Goal: Task Accomplishment & Management: Complete application form

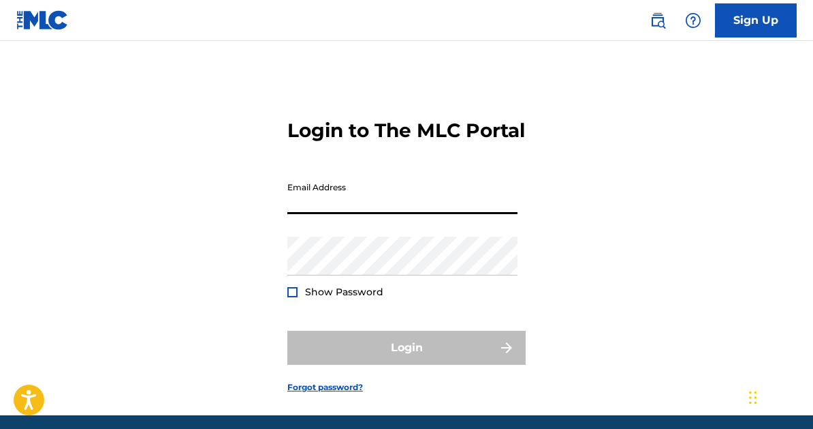
click at [404, 214] on input "Email Address" at bounding box center [403, 194] width 230 height 39
type input "[EMAIL_ADDRESS][DOMAIN_NAME]"
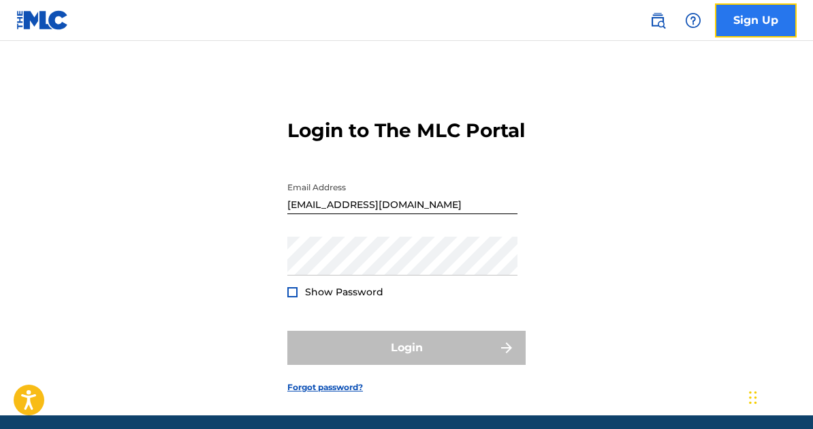
click at [758, 18] on link "Sign Up" at bounding box center [756, 20] width 82 height 34
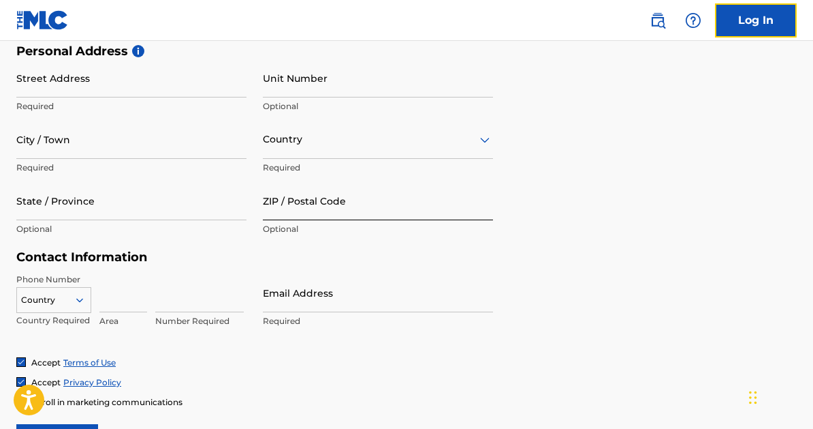
scroll to position [182, 0]
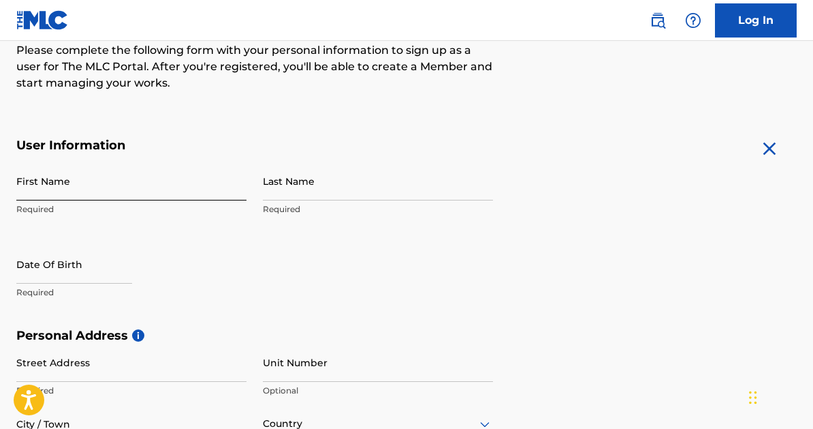
click at [96, 180] on input "First Name" at bounding box center [131, 180] width 230 height 39
type input "Seline"
type input "Akoth"
type input "100 Kitengela"
type input "[GEOGRAPHIC_DATA], [GEOGRAPHIC_DATA]"
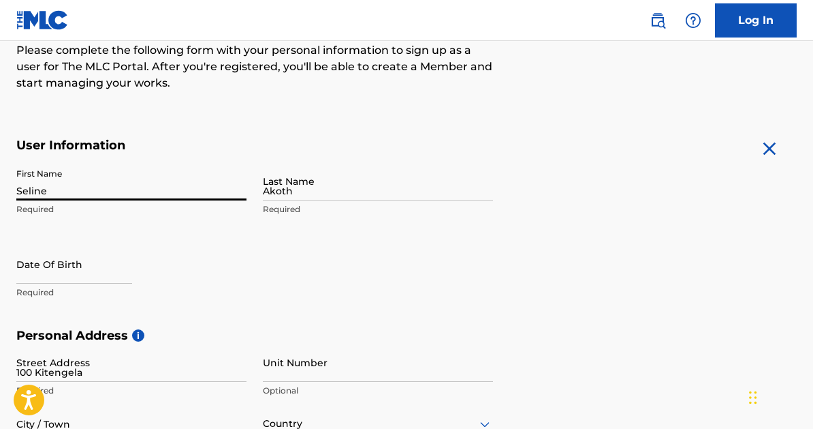
type input "[GEOGRAPHIC_DATA]"
type input "00100"
type input "704"
type input "889335"
type input "[EMAIL_ADDRESS][DOMAIN_NAME]"
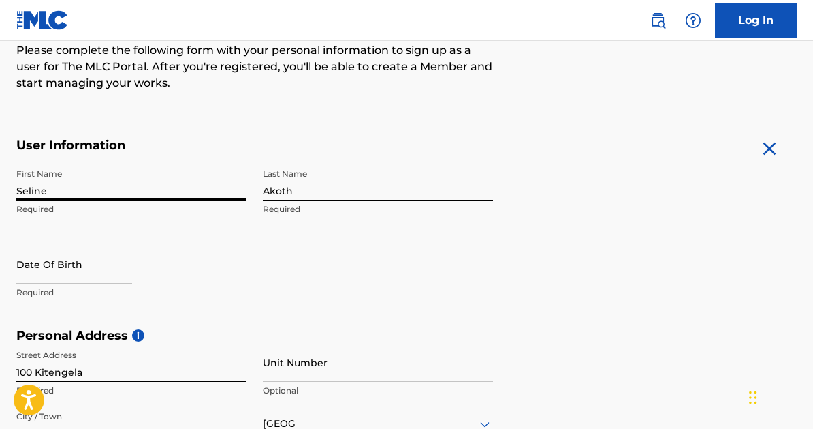
scroll to position [228, 0]
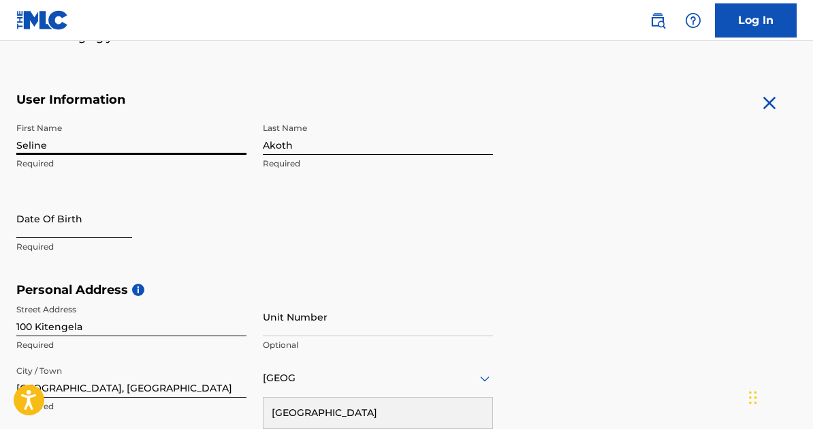
click at [78, 234] on input "text" at bounding box center [74, 218] width 116 height 39
select select "8"
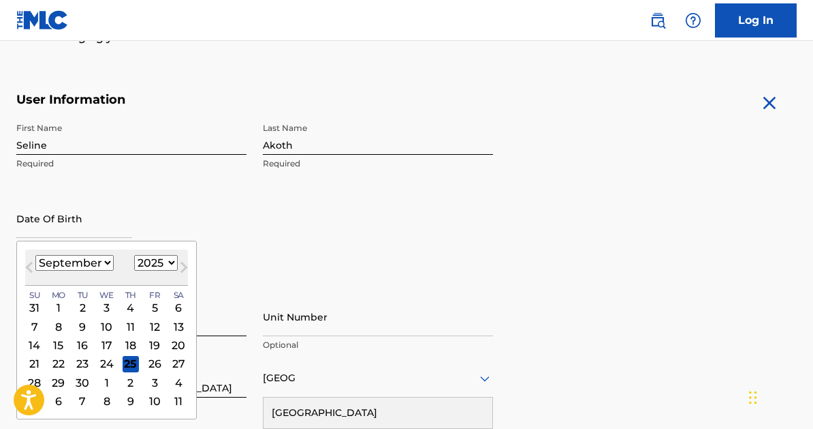
click at [164, 262] on select "1900 1901 1902 1903 1904 1905 1906 1907 1908 1909 1910 1911 1912 1913 1914 1915…" at bounding box center [156, 263] width 44 height 16
select select "1998"
click at [134, 255] on select "1900 1901 1902 1903 1904 1905 1906 1907 1908 1909 1910 1911 1912 1913 1914 1915…" at bounding box center [156, 263] width 44 height 16
click at [92, 264] on select "January February March April May June July August September October November De…" at bounding box center [74, 263] width 78 height 16
select select "7"
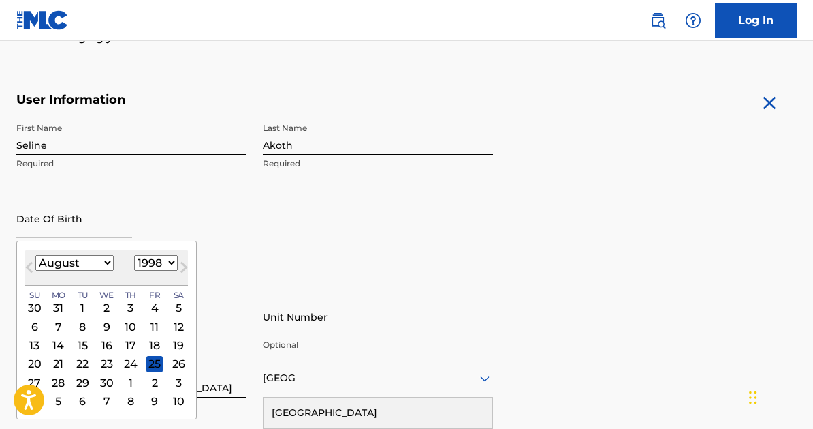
click at [35, 255] on select "January February March April May June July August September October November De…" at bounding box center [74, 263] width 78 height 16
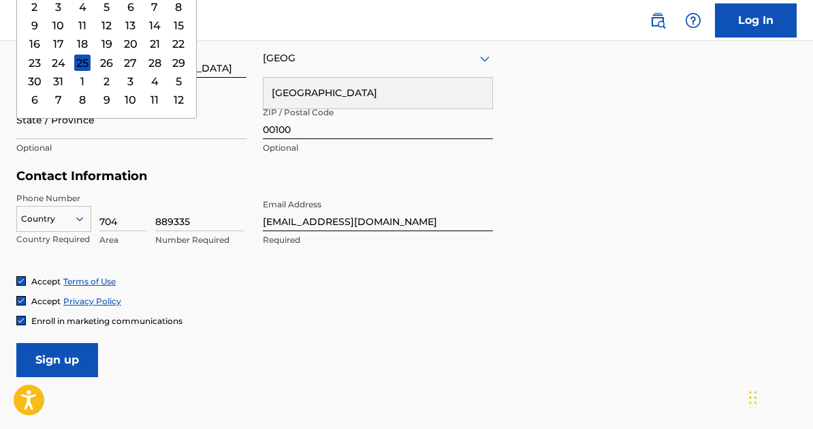
scroll to position [636, 0]
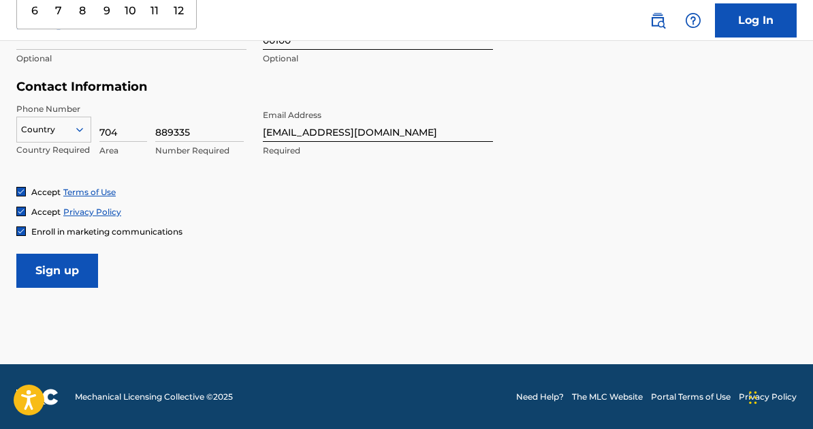
click at [52, 128] on div at bounding box center [54, 129] width 74 height 15
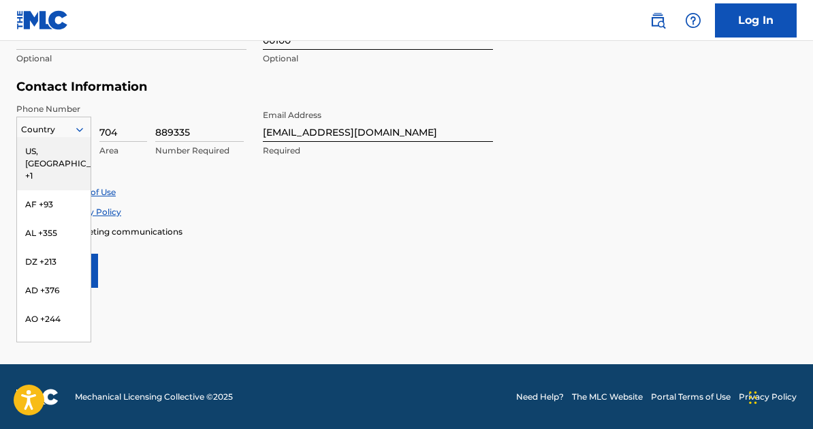
click at [55, 143] on div "US, [GEOGRAPHIC_DATA] +1" at bounding box center [54, 163] width 74 height 53
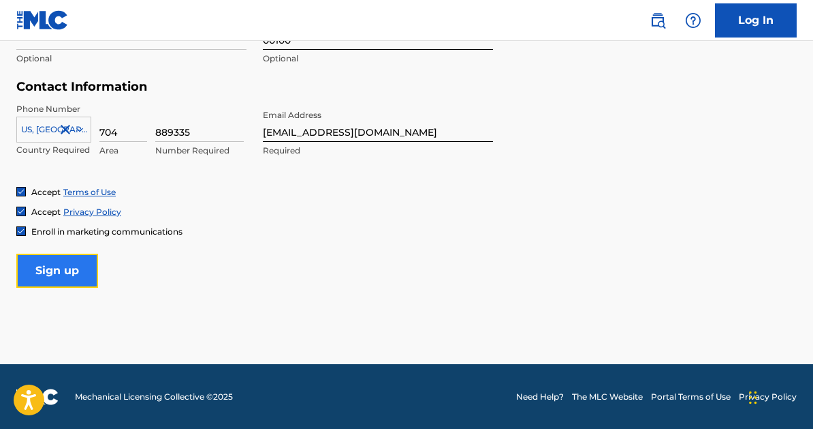
click at [76, 270] on input "Sign up" at bounding box center [57, 270] width 82 height 34
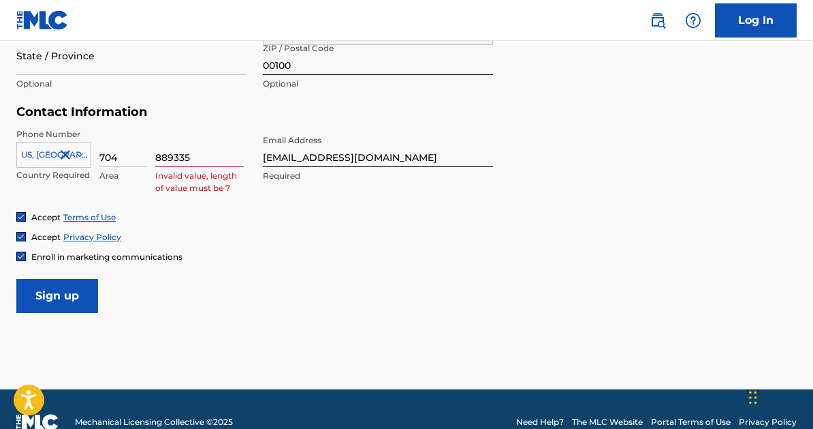
scroll to position [518, 0]
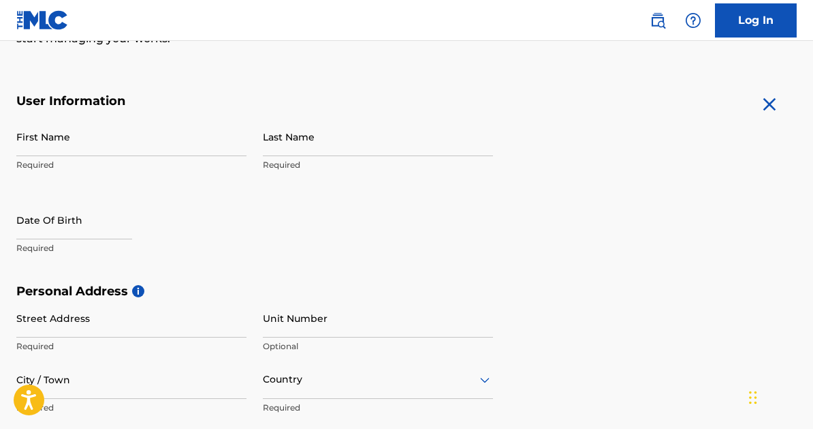
scroll to position [226, 0]
click at [117, 133] on input "First Name" at bounding box center [131, 136] width 230 height 39
type input "Seline"
type input "Akoth"
type input "100 Kitengela"
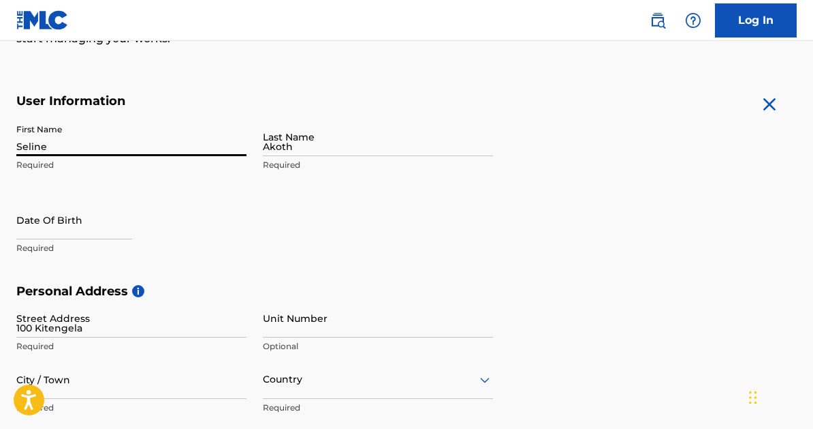
type input "[GEOGRAPHIC_DATA], [GEOGRAPHIC_DATA]"
type input "[GEOGRAPHIC_DATA]"
type input "00100"
type input "704"
type input "889335"
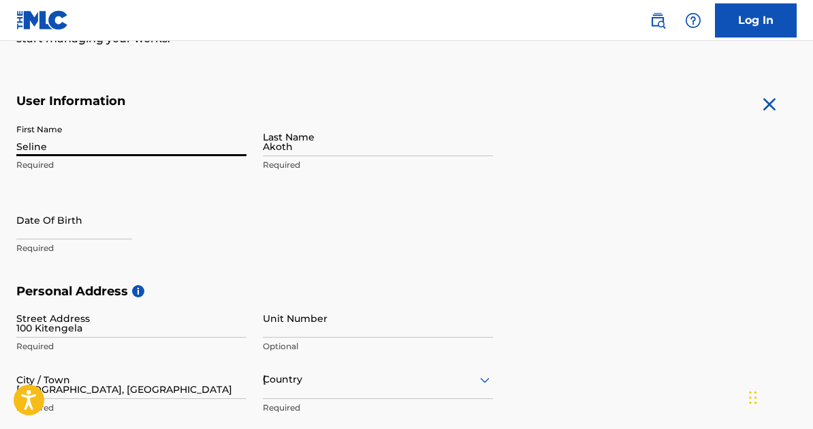
type input "[EMAIL_ADDRESS][DOMAIN_NAME]"
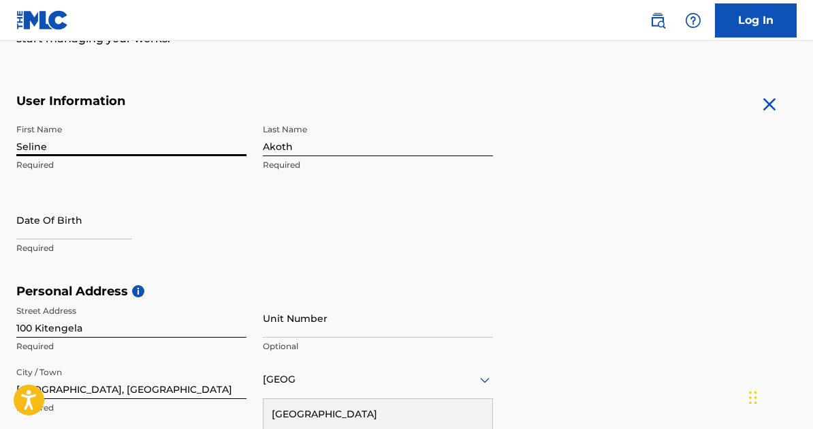
scroll to position [228, 0]
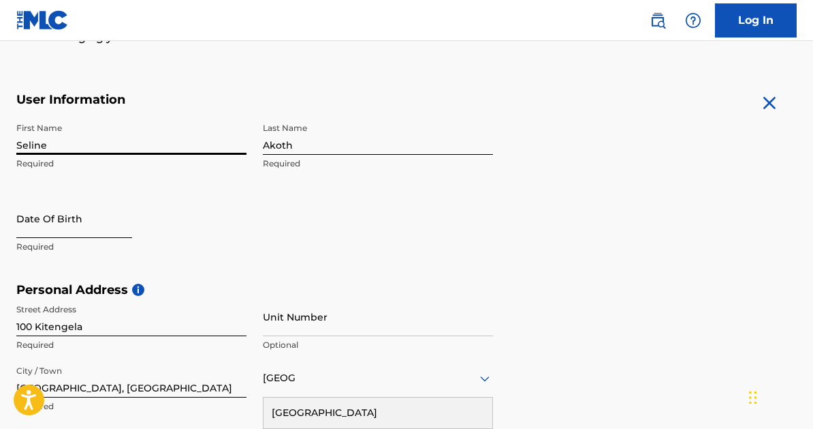
click at [76, 223] on input "text" at bounding box center [74, 218] width 116 height 39
select select "8"
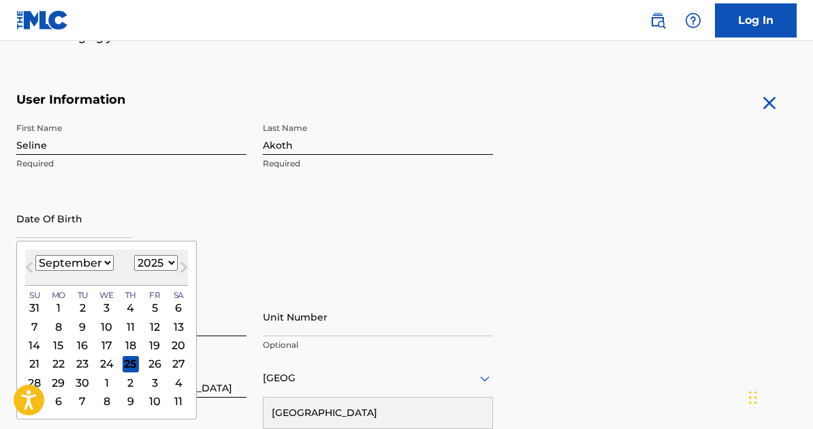
click at [146, 258] on select "1900 1901 1902 1903 1904 1905 1906 1907 1908 1909 1910 1911 1912 1913 1914 1915…" at bounding box center [156, 263] width 44 height 16
select select "1998"
click at [134, 255] on select "1900 1901 1902 1903 1904 1905 1906 1907 1908 1909 1910 1911 1912 1913 1914 1915…" at bounding box center [156, 263] width 44 height 16
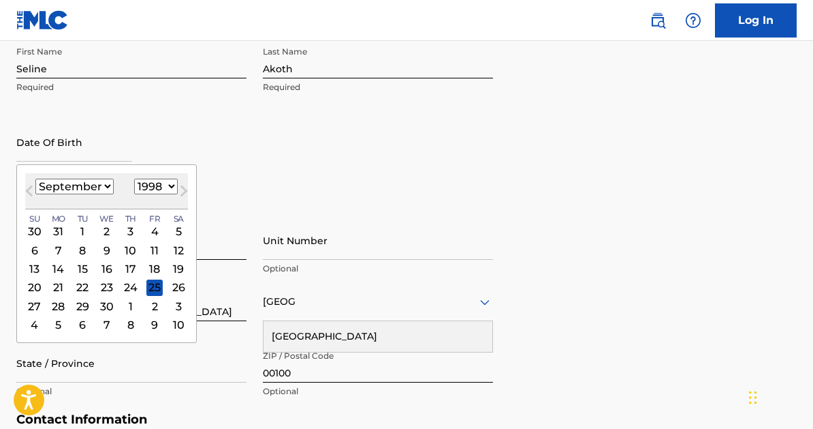
scroll to position [491, 0]
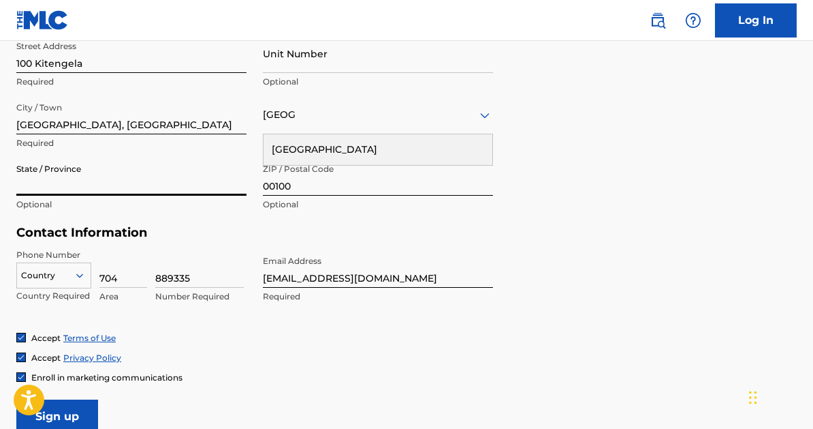
click at [172, 183] on input "State / Province" at bounding box center [131, 176] width 230 height 39
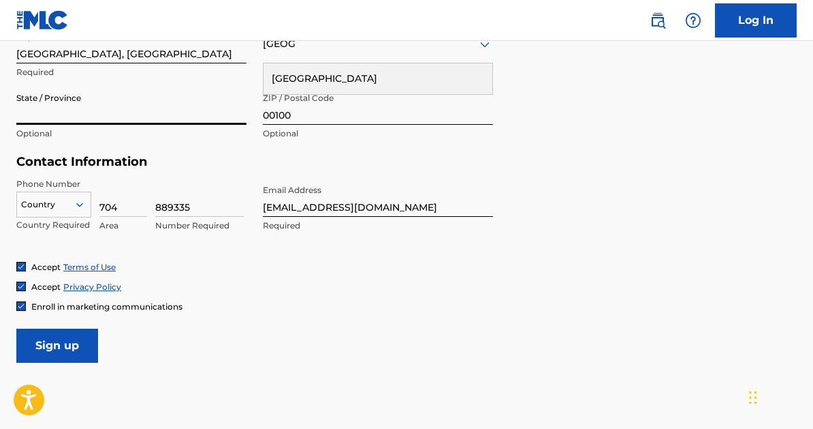
scroll to position [574, 0]
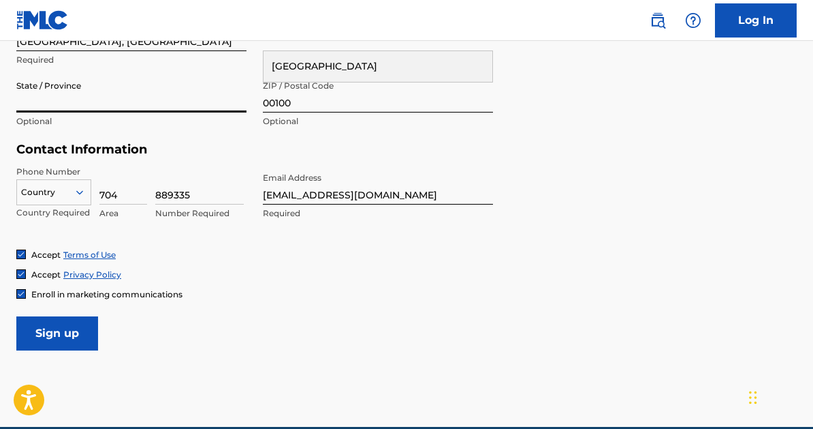
click at [59, 196] on div at bounding box center [54, 192] width 74 height 15
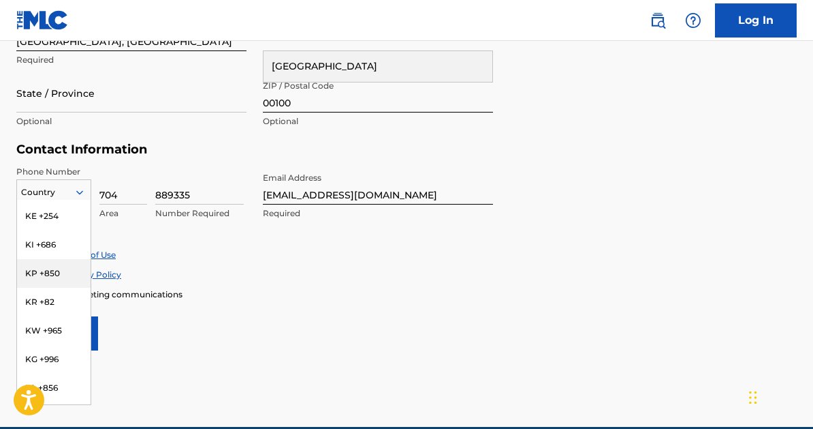
scroll to position [2803, 0]
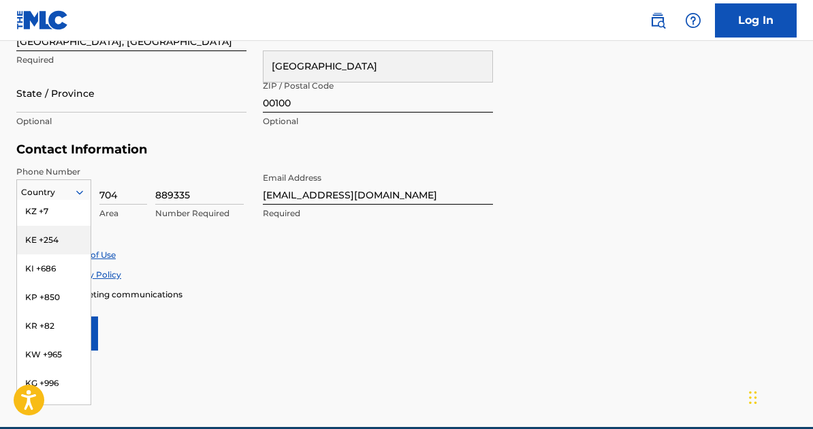
click at [46, 231] on div "KE +254" at bounding box center [54, 240] width 74 height 29
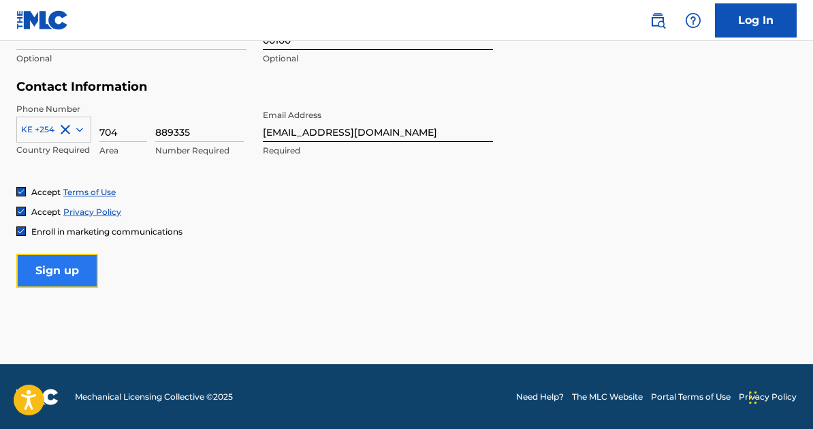
click at [59, 264] on input "Sign up" at bounding box center [57, 270] width 82 height 34
click at [66, 268] on input "Sign up" at bounding box center [57, 270] width 82 height 34
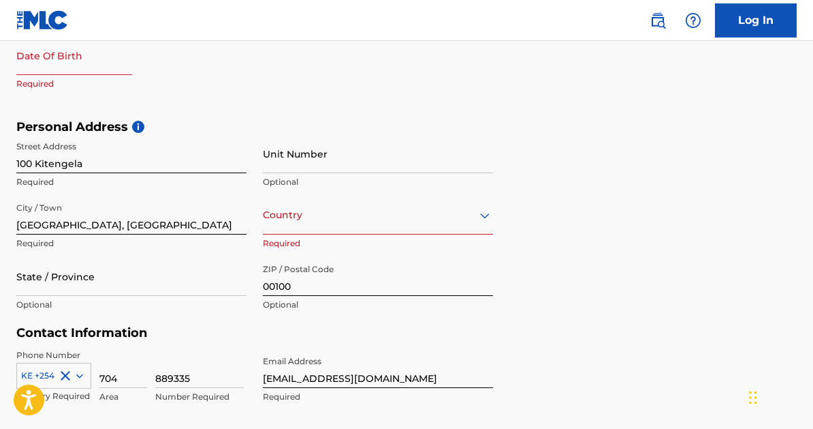
scroll to position [401, 0]
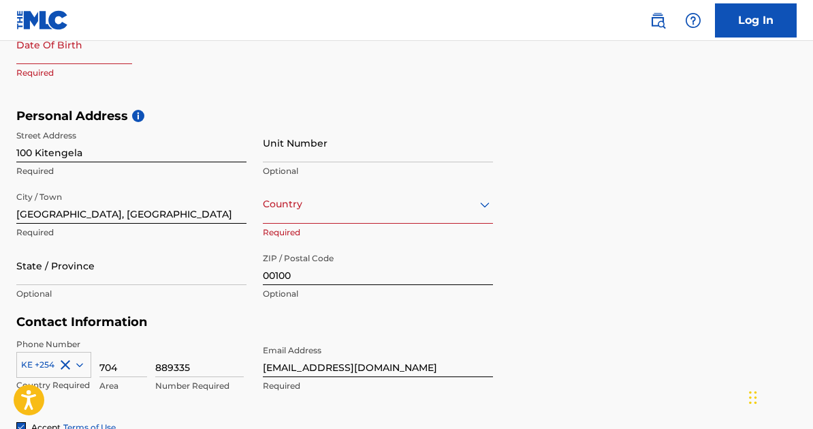
click at [345, 208] on div at bounding box center [378, 204] width 230 height 17
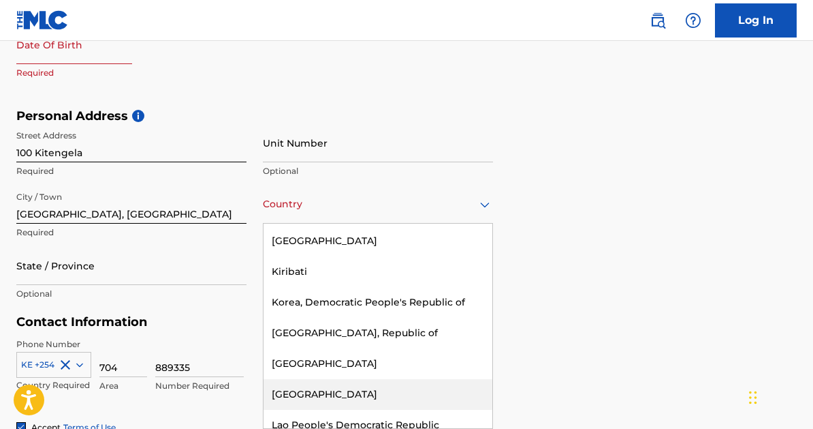
scroll to position [3056, 0]
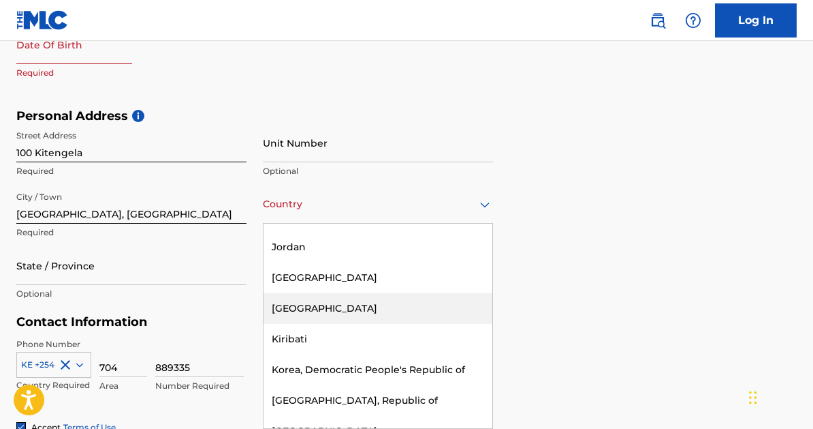
click at [346, 293] on div "[GEOGRAPHIC_DATA]" at bounding box center [378, 308] width 229 height 31
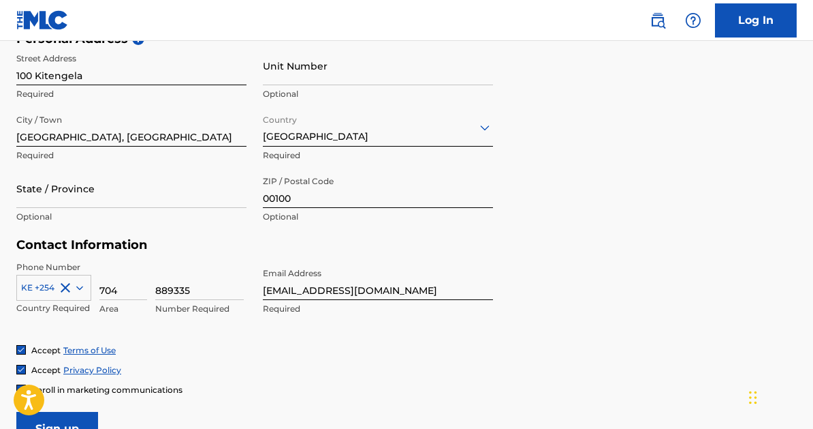
scroll to position [630, 0]
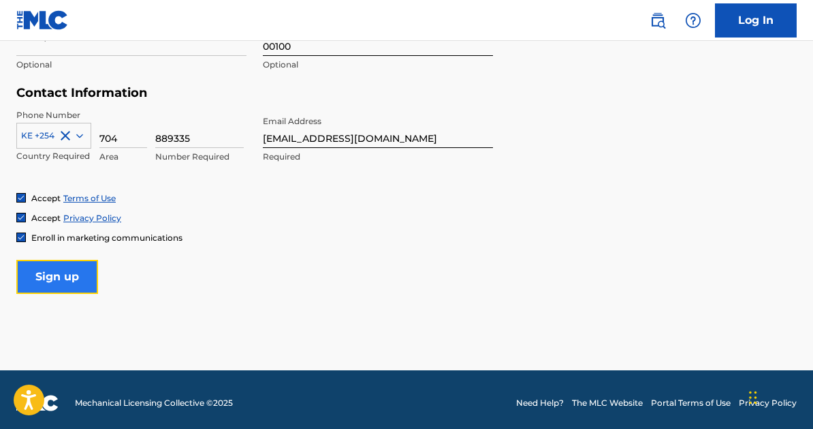
click at [27, 277] on input "Sign up" at bounding box center [57, 277] width 82 height 34
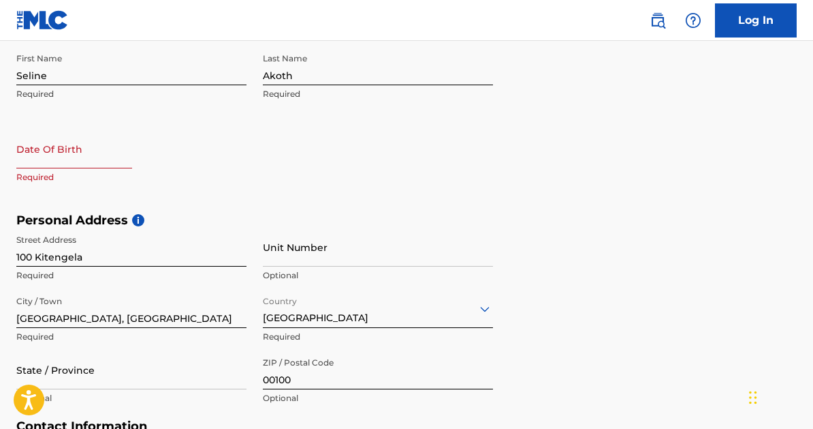
scroll to position [296, 0]
click at [61, 166] on input "text" at bounding box center [74, 149] width 116 height 39
select select "8"
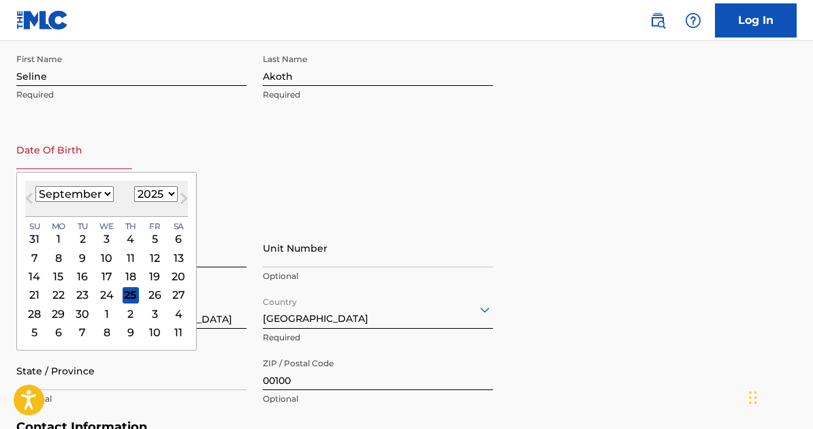
click at [167, 192] on select "1900 1901 1902 1903 1904 1905 1906 1907 1908 1909 1910 1911 1912 1913 1914 1915…" at bounding box center [156, 194] width 44 height 16
select select "1998"
click at [134, 186] on select "1900 1901 1902 1903 1904 1905 1906 1907 1908 1909 1910 1911 1912 1913 1914 1915…" at bounding box center [156, 194] width 44 height 16
click at [93, 191] on select "January February March April May June July August September October November De…" at bounding box center [74, 194] width 78 height 16
click at [35, 186] on select "January February March April May June July August September October November De…" at bounding box center [74, 194] width 78 height 16
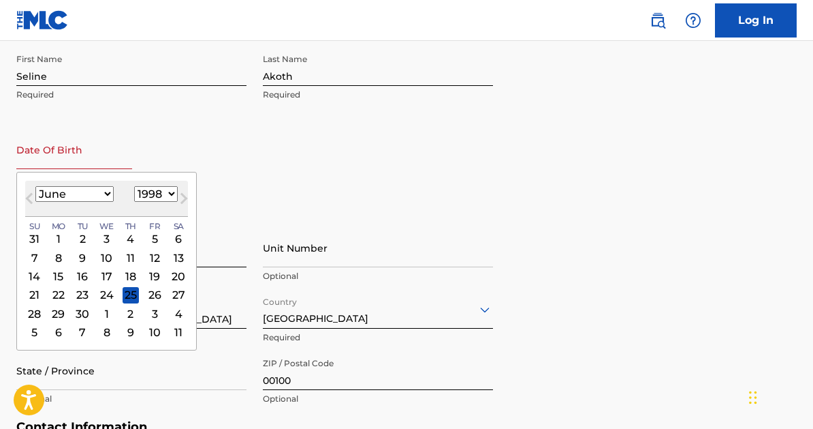
click at [80, 191] on select "January February March April May June July August September October November De…" at bounding box center [74, 194] width 78 height 16
select select "4"
click at [35, 186] on select "January February March April May June July August September October November De…" at bounding box center [74, 194] width 78 height 16
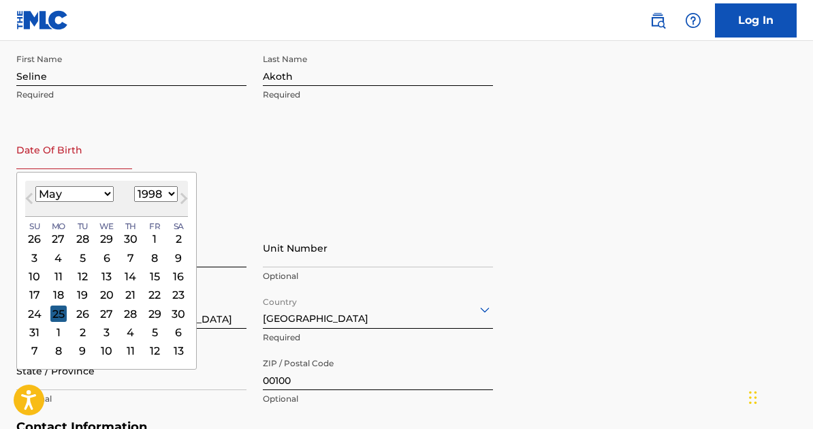
click at [61, 313] on div "25" at bounding box center [58, 313] width 16 height 16
type input "[DATE]"
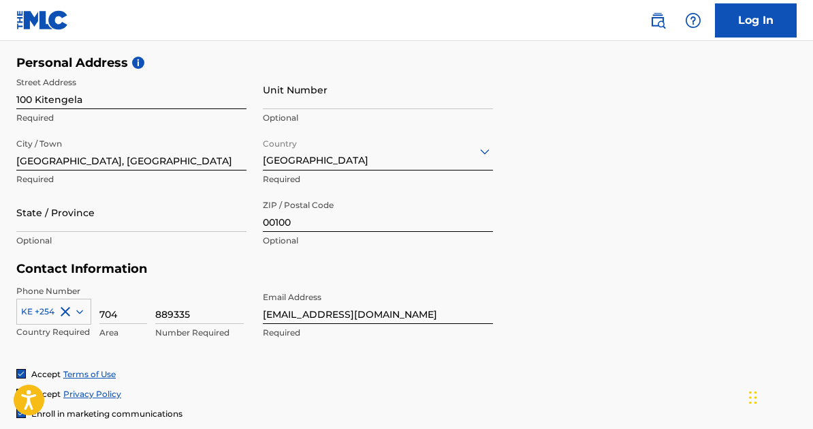
scroll to position [636, 0]
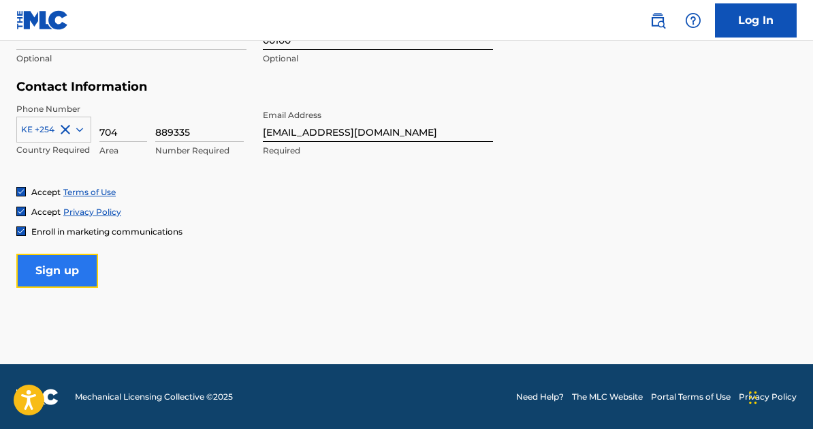
click at [69, 270] on input "Sign up" at bounding box center [57, 270] width 82 height 34
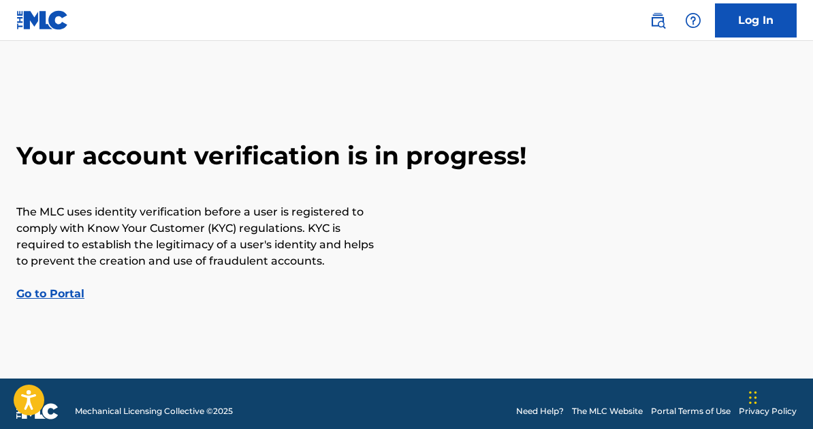
click at [59, 292] on link "Go to Portal" at bounding box center [50, 293] width 68 height 13
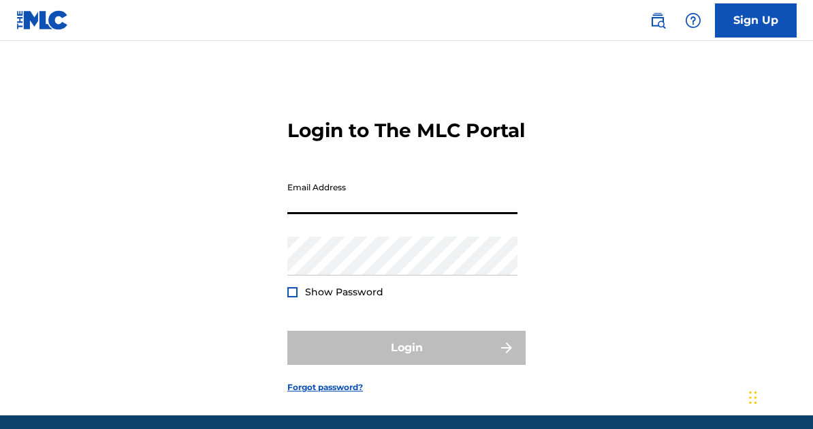
click at [364, 214] on input "Email Address" at bounding box center [403, 194] width 230 height 39
type input "[EMAIL_ADDRESS][DOMAIN_NAME]"
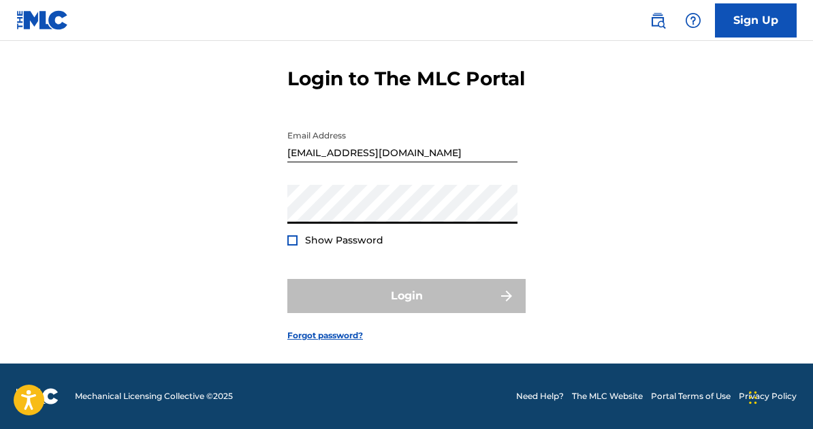
scroll to position [76, 0]
click at [784, 14] on link "Sign Up" at bounding box center [756, 20] width 82 height 34
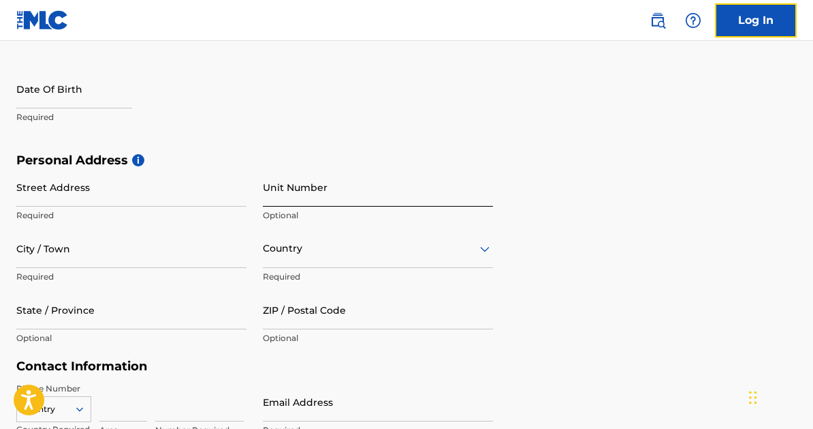
scroll to position [426, 0]
